Goal: Check status: Check status

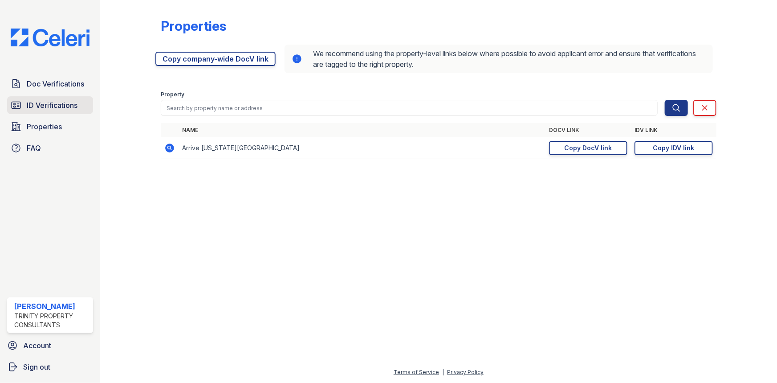
click at [58, 111] on link "ID Verifications" at bounding box center [50, 105] width 86 height 18
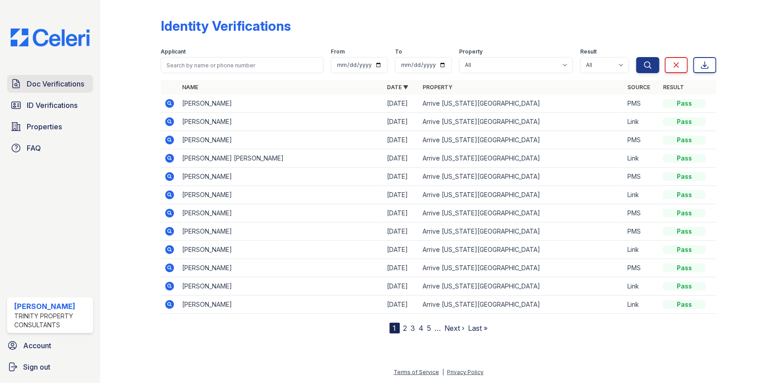
click at [58, 89] on link "Doc Verifications" at bounding box center [50, 84] width 86 height 18
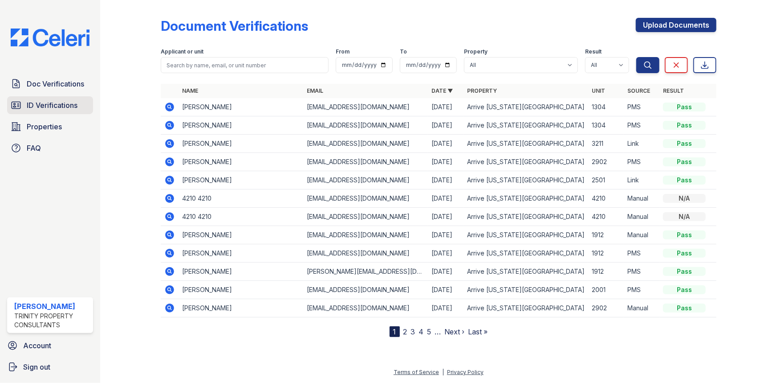
click at [69, 104] on span "ID Verifications" at bounding box center [52, 105] width 51 height 11
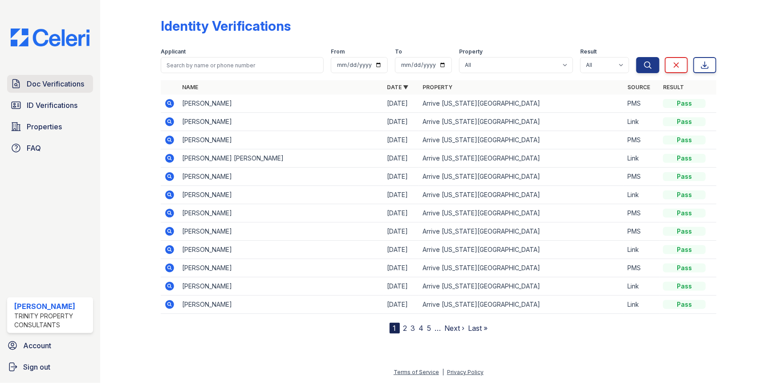
click at [55, 82] on span "Doc Verifications" at bounding box center [55, 83] width 57 height 11
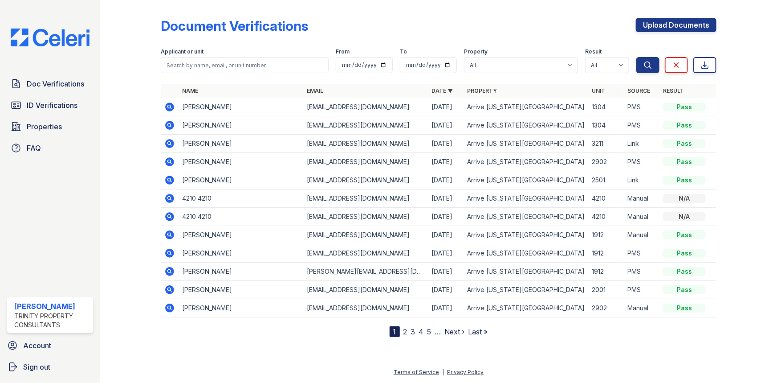
click at [167, 126] on icon at bounding box center [169, 125] width 9 height 9
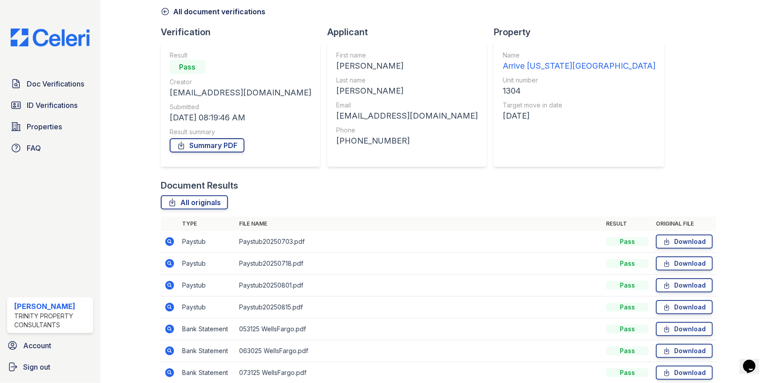
scroll to position [80, 0]
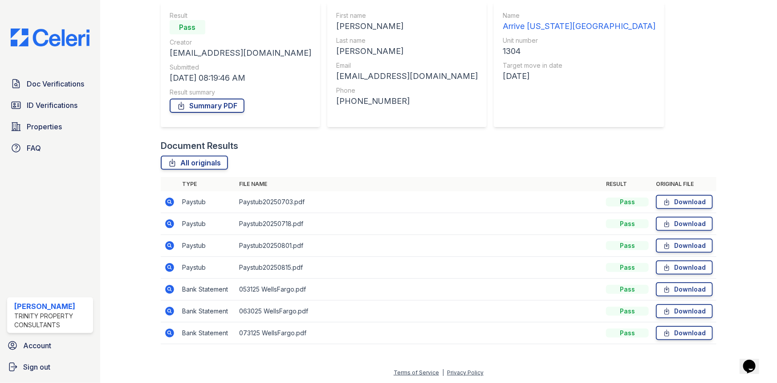
click at [170, 242] on icon at bounding box center [169, 245] width 9 height 9
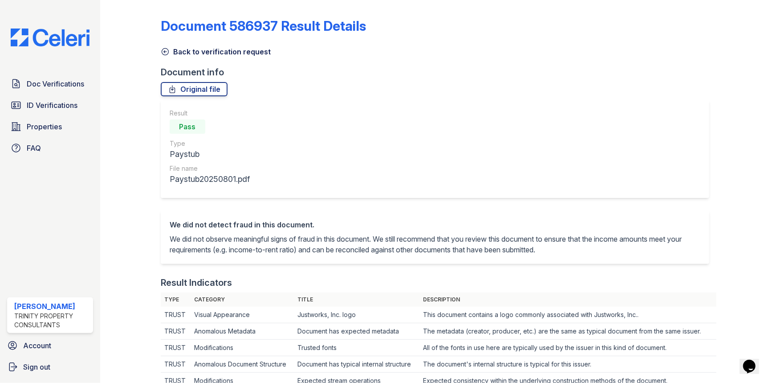
click at [163, 55] on icon at bounding box center [165, 51] width 9 height 9
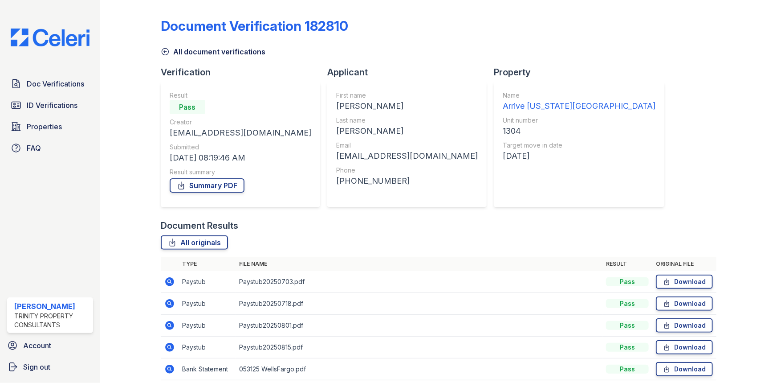
click at [172, 348] on icon at bounding box center [169, 347] width 9 height 9
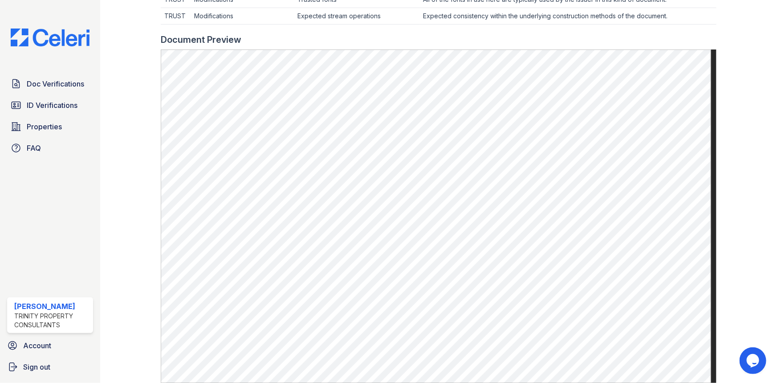
scroll to position [162, 0]
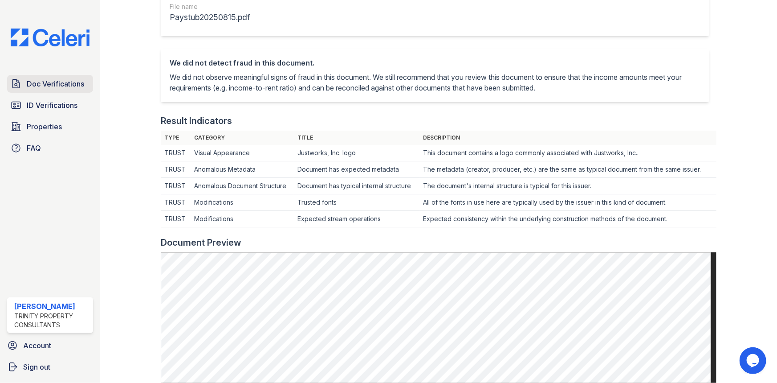
click at [71, 86] on span "Doc Verifications" at bounding box center [55, 83] width 57 height 11
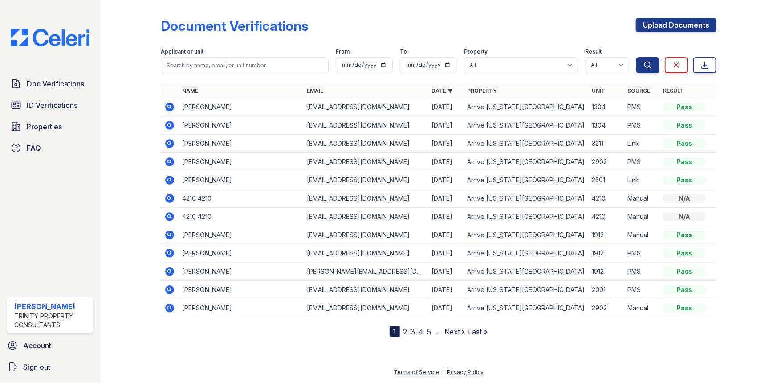
click at [171, 109] on icon at bounding box center [169, 106] width 9 height 9
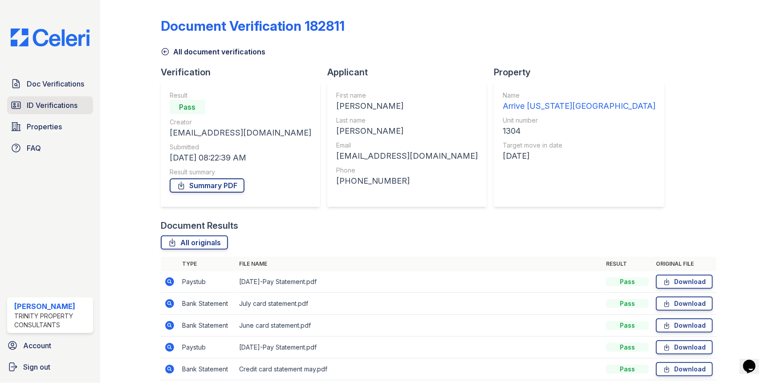
click at [41, 103] on span "ID Verifications" at bounding box center [52, 105] width 51 height 11
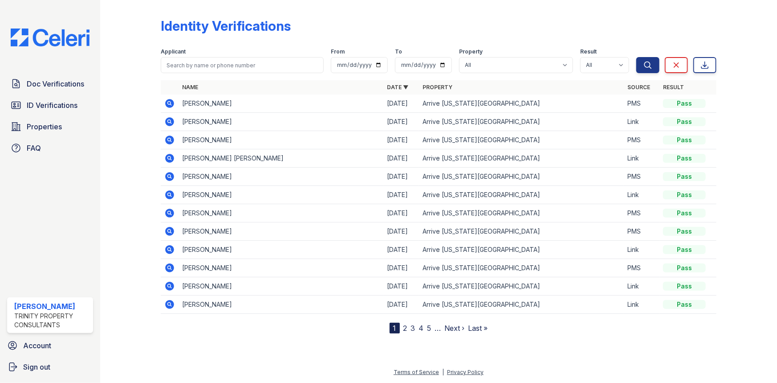
click at [173, 140] on icon at bounding box center [169, 139] width 9 height 9
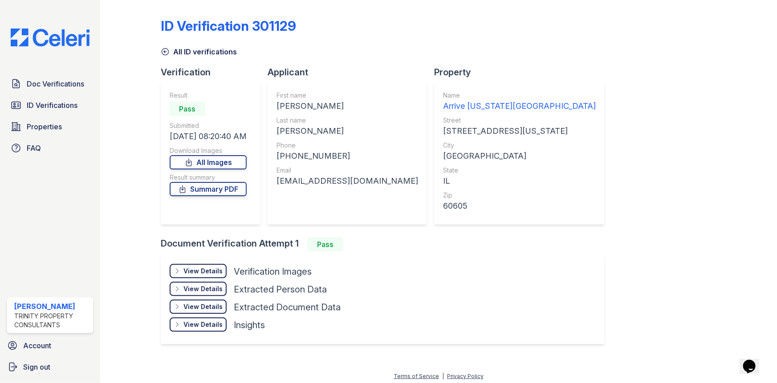
click at [192, 277] on div "View Details Details" at bounding box center [198, 271] width 57 height 14
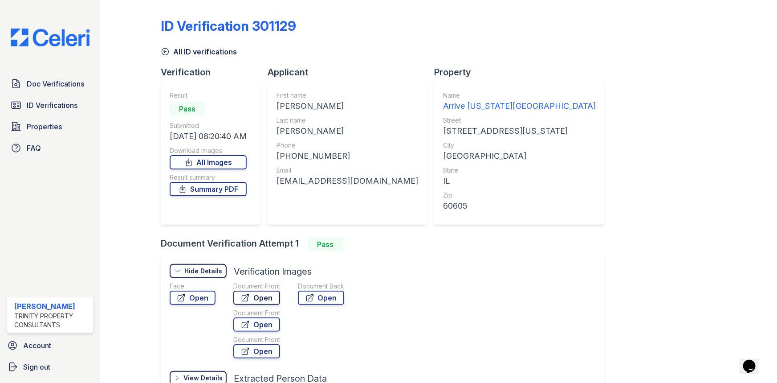
click at [255, 299] on link "Open" at bounding box center [256, 297] width 47 height 14
click at [199, 186] on link "Summary PDF" at bounding box center [208, 189] width 77 height 14
click at [197, 301] on link "Open" at bounding box center [193, 297] width 46 height 14
click at [312, 303] on link "Open" at bounding box center [321, 297] width 46 height 14
click at [47, 109] on span "ID Verifications" at bounding box center [52, 105] width 51 height 11
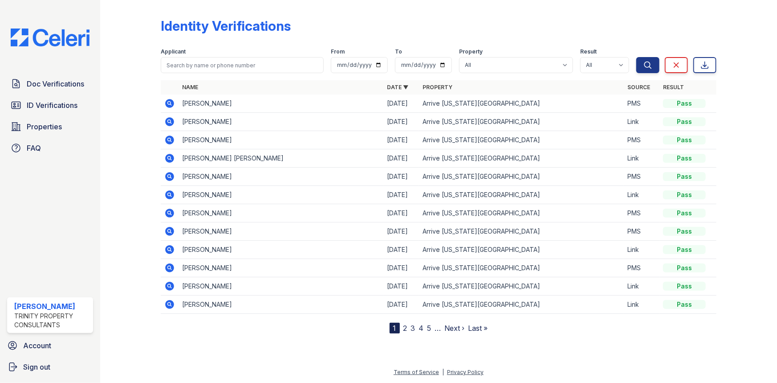
click at [164, 101] on icon at bounding box center [169, 103] width 11 height 11
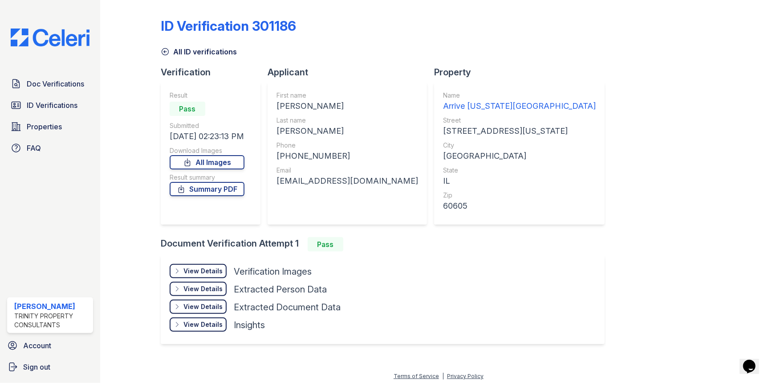
click at [183, 271] on div "View Details Details" at bounding box center [198, 271] width 57 height 14
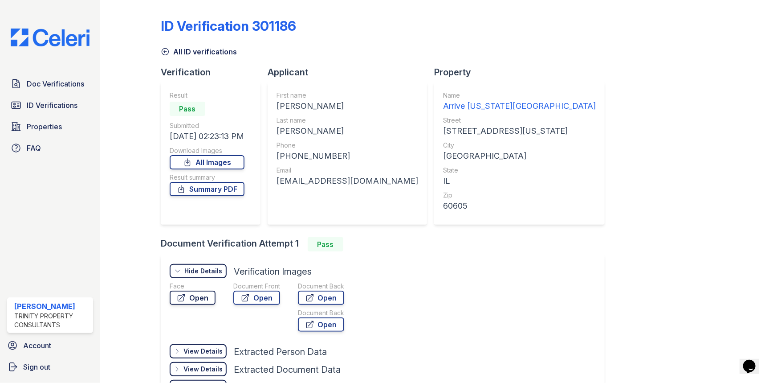
click at [197, 294] on link "Open" at bounding box center [193, 297] width 46 height 14
click at [209, 192] on link "Summary PDF" at bounding box center [207, 189] width 75 height 14
drag, startPoint x: 61, startPoint y: 70, endPoint x: 54, endPoint y: 81, distance: 12.8
click at [60, 73] on div "Doc Verifications ID Verifications Properties FAQ Rycki Singleton Trinity Prope…" at bounding box center [50, 191] width 100 height 383
click at [53, 83] on span "Doc Verifications" at bounding box center [55, 83] width 57 height 11
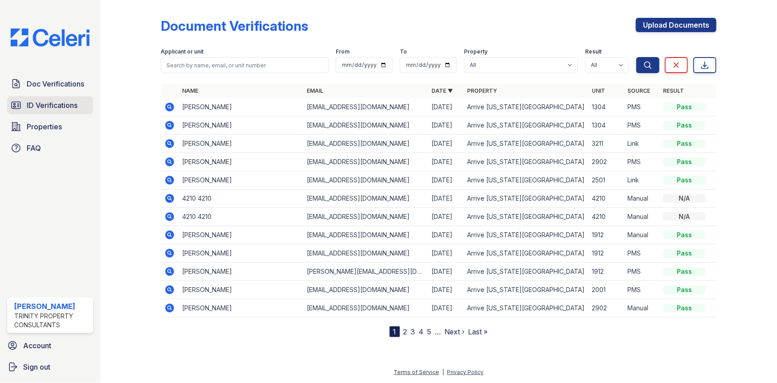
click at [69, 114] on link "ID Verifications" at bounding box center [50, 105] width 86 height 18
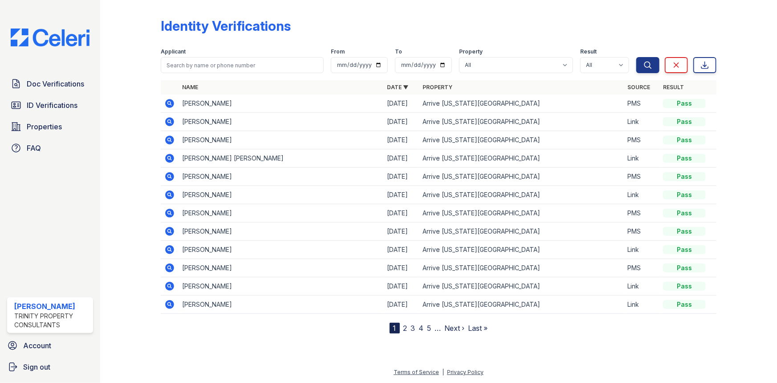
click at [174, 135] on icon at bounding box center [169, 140] width 11 height 11
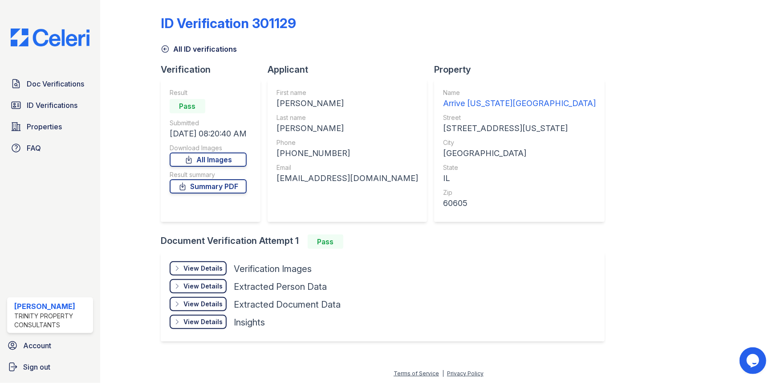
scroll to position [3, 0]
click at [191, 258] on div "View Details Details Hide Details Details Verification Images Face Open Documen…" at bounding box center [383, 296] width 444 height 89
click at [191, 264] on div "View Details" at bounding box center [203, 267] width 39 height 9
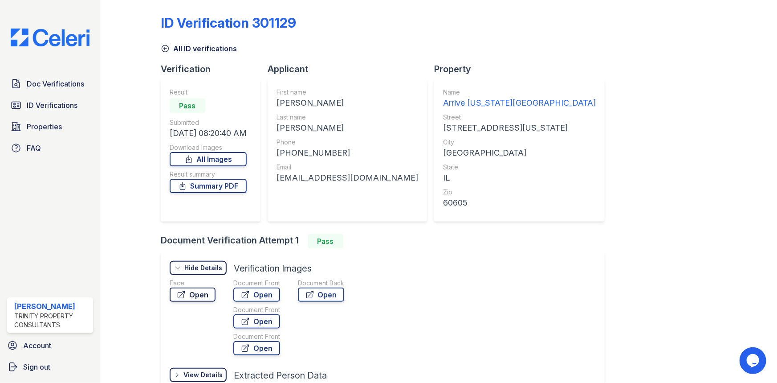
click at [195, 292] on link "Open" at bounding box center [193, 294] width 46 height 14
click at [245, 290] on icon at bounding box center [245, 294] width 9 height 9
click at [188, 298] on link "Open" at bounding box center [193, 294] width 46 height 14
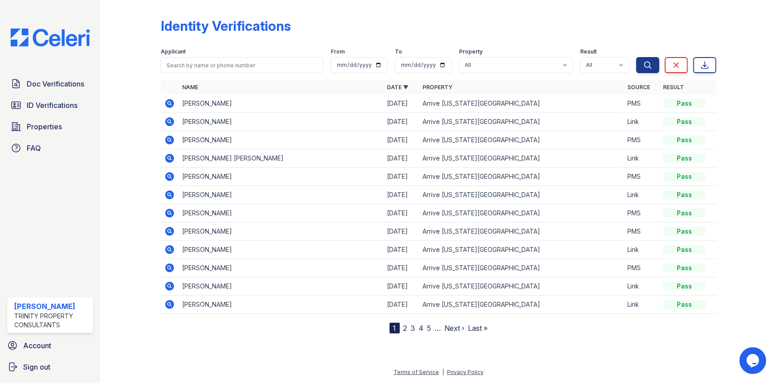
click at [167, 158] on icon at bounding box center [169, 158] width 11 height 11
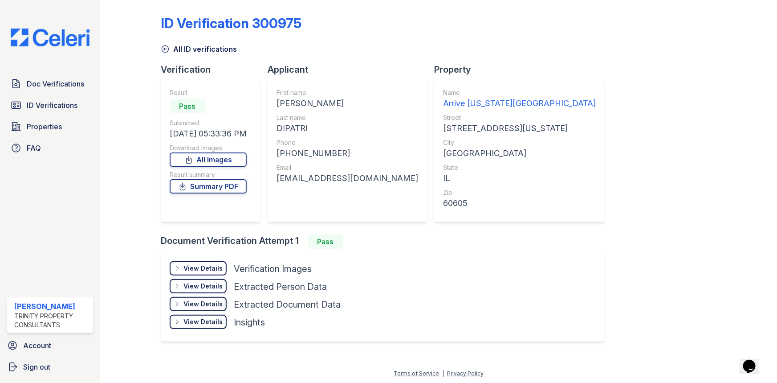
scroll to position [3, 0]
click at [187, 272] on div "View Details" at bounding box center [203, 267] width 39 height 9
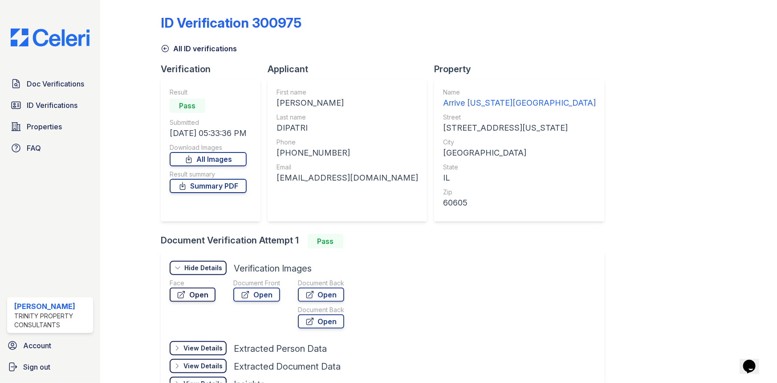
click at [197, 298] on link "Open" at bounding box center [193, 294] width 46 height 14
click at [164, 46] on icon at bounding box center [165, 48] width 9 height 9
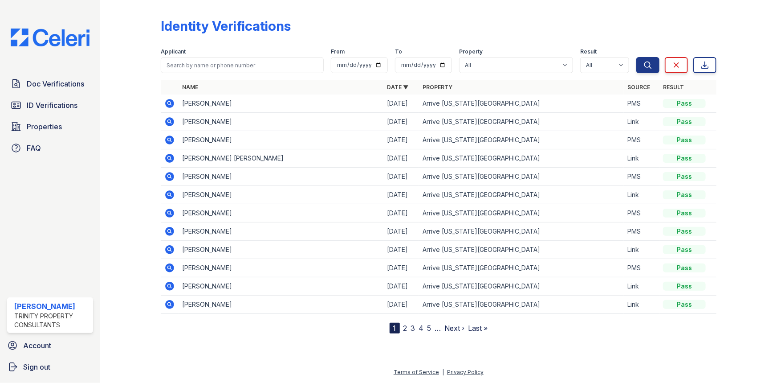
click at [169, 156] on icon at bounding box center [169, 158] width 11 height 11
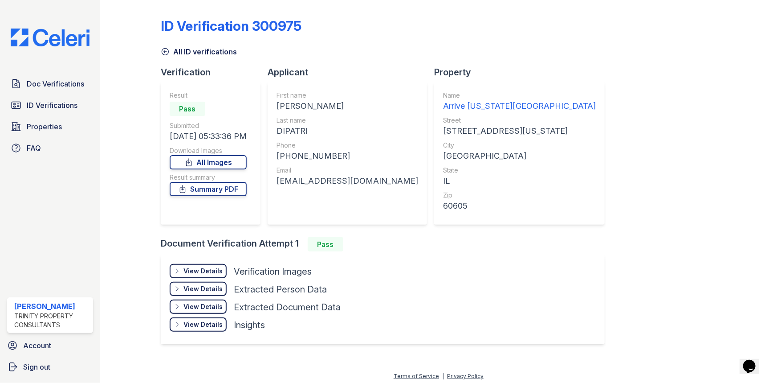
click at [198, 265] on div "View Details Details" at bounding box center [198, 271] width 57 height 14
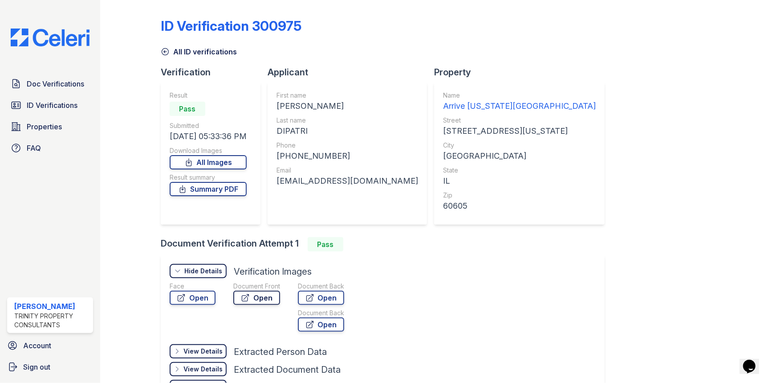
click at [243, 300] on icon at bounding box center [245, 297] width 7 height 7
click at [162, 53] on icon at bounding box center [165, 51] width 9 height 9
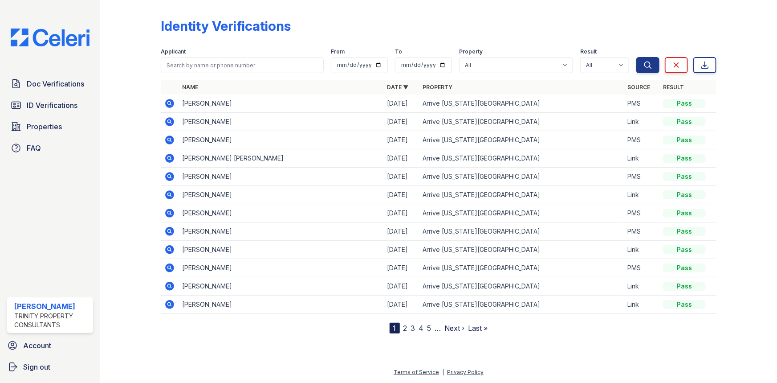
click at [173, 216] on icon at bounding box center [169, 213] width 11 height 11
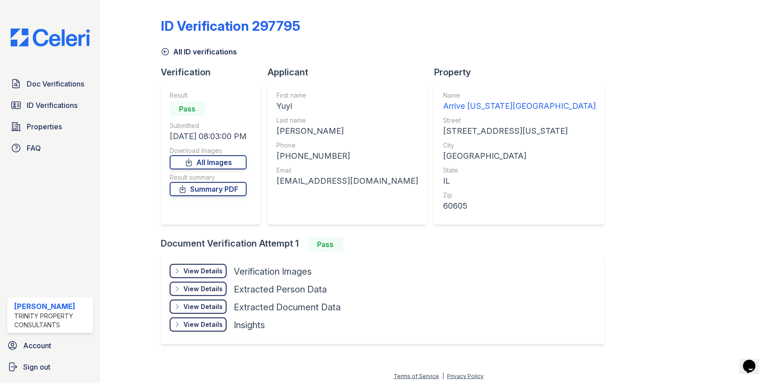
click at [200, 272] on div "View Details" at bounding box center [203, 270] width 39 height 9
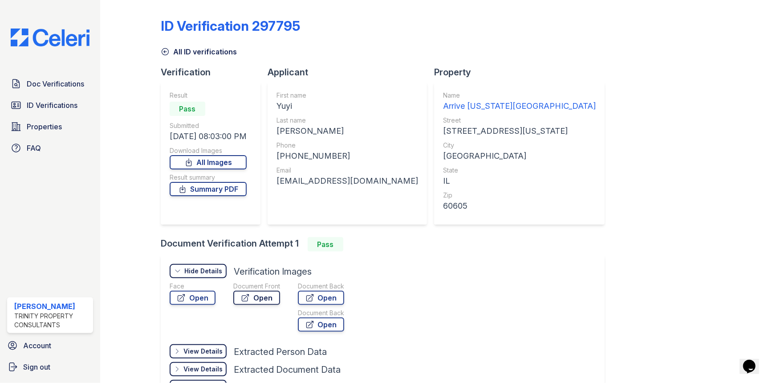
click at [242, 294] on icon at bounding box center [245, 297] width 9 height 9
